Goal: Navigation & Orientation: Find specific page/section

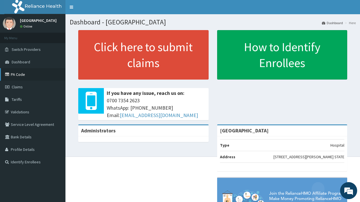
click at [17, 74] on link "PA Code" at bounding box center [32, 74] width 65 height 13
